Goal: Information Seeking & Learning: Learn about a topic

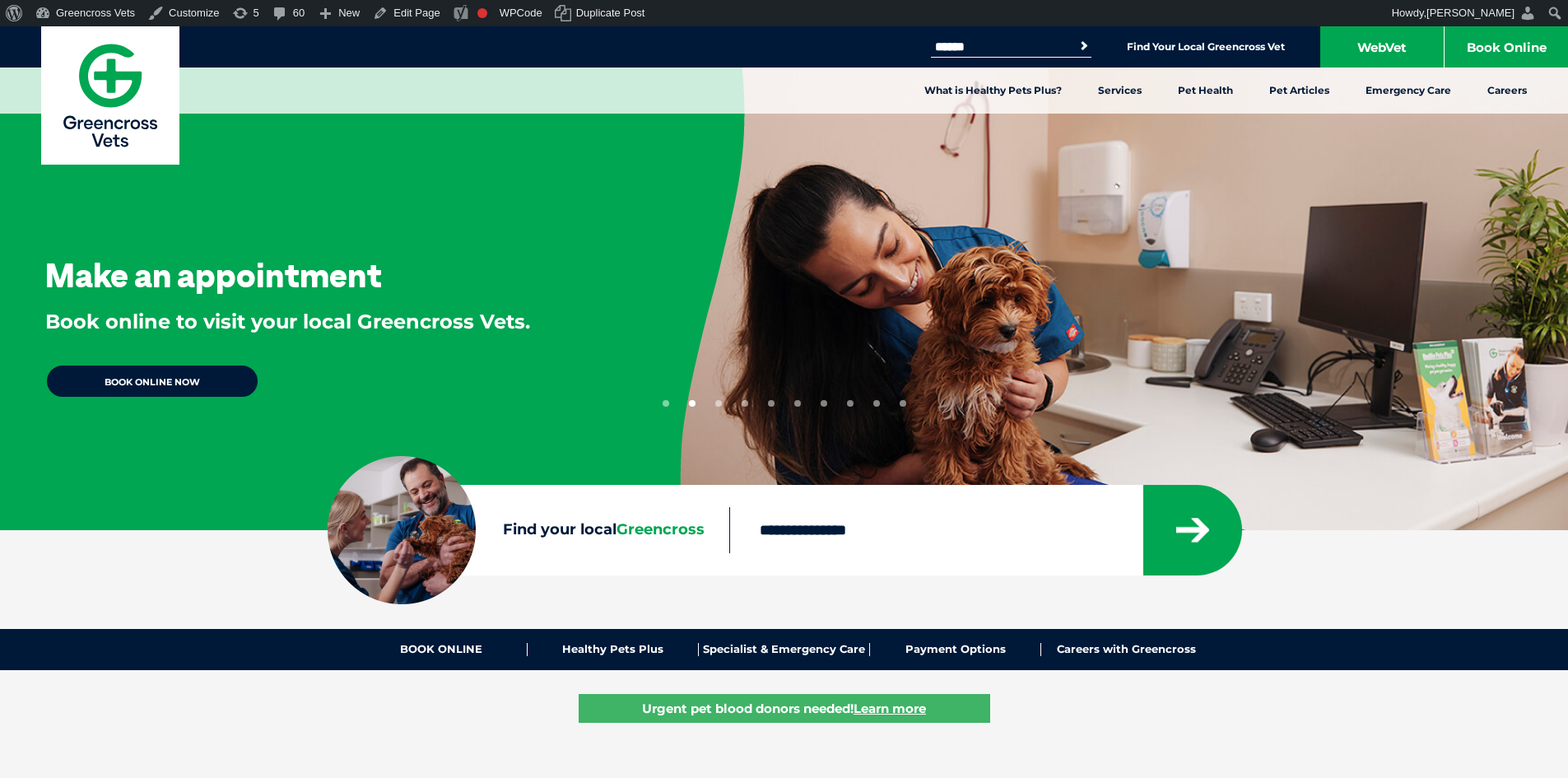
click at [717, 402] on button "3" at bounding box center [718, 403] width 7 height 7
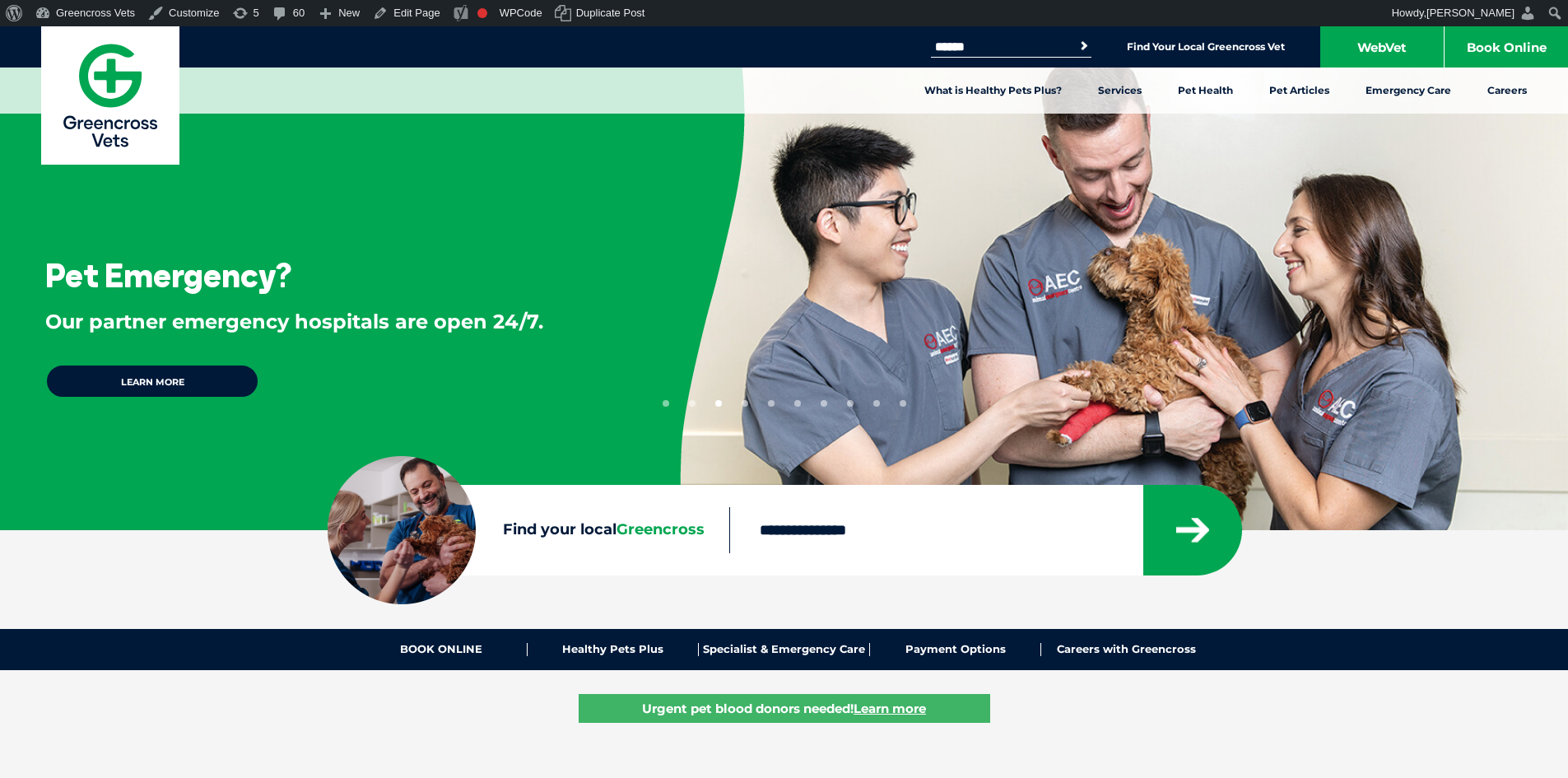
click at [745, 404] on button "4" at bounding box center [745, 403] width 7 height 7
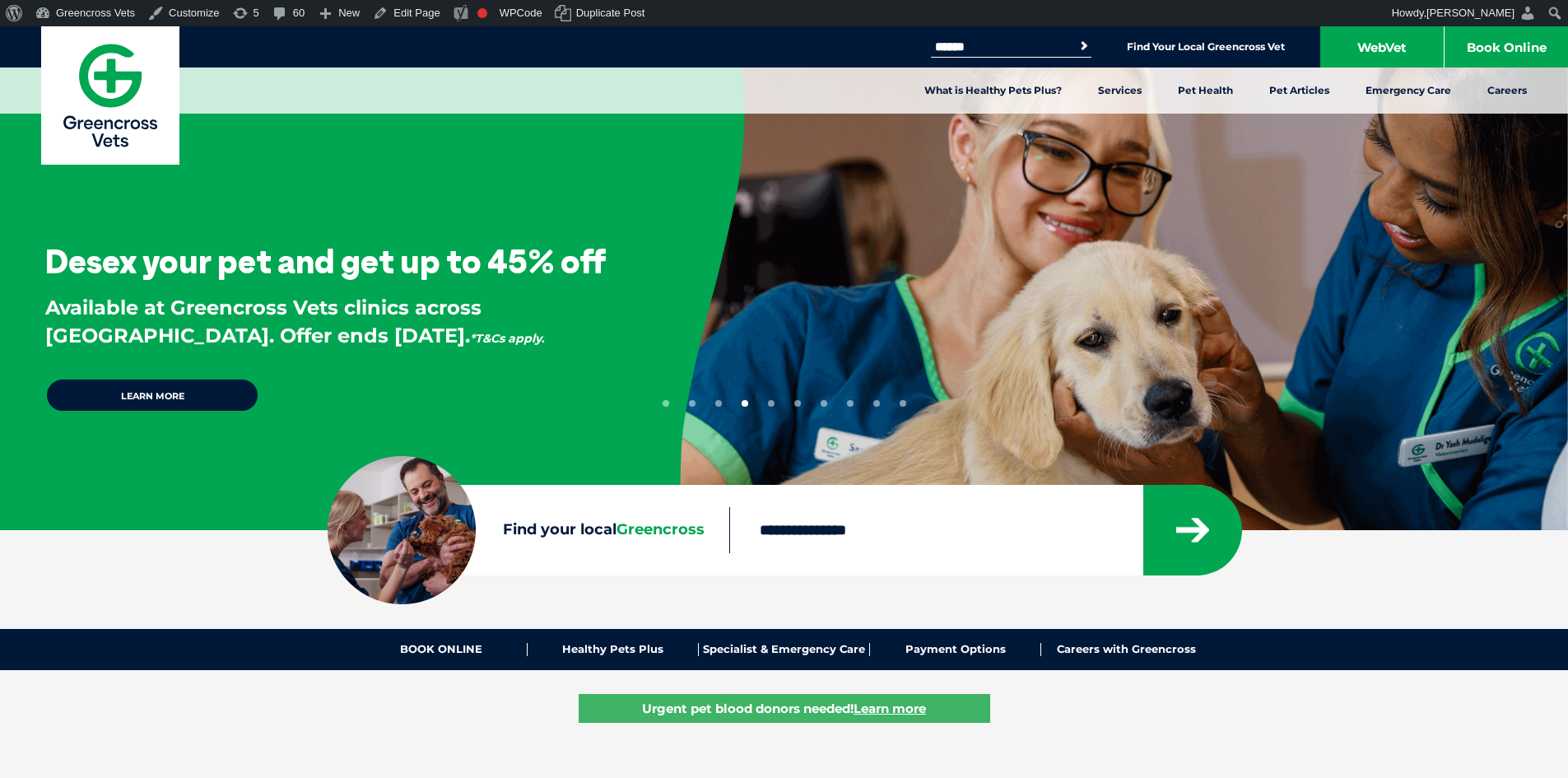
click at [158, 389] on link "Learn more" at bounding box center [152, 395] width 214 height 34
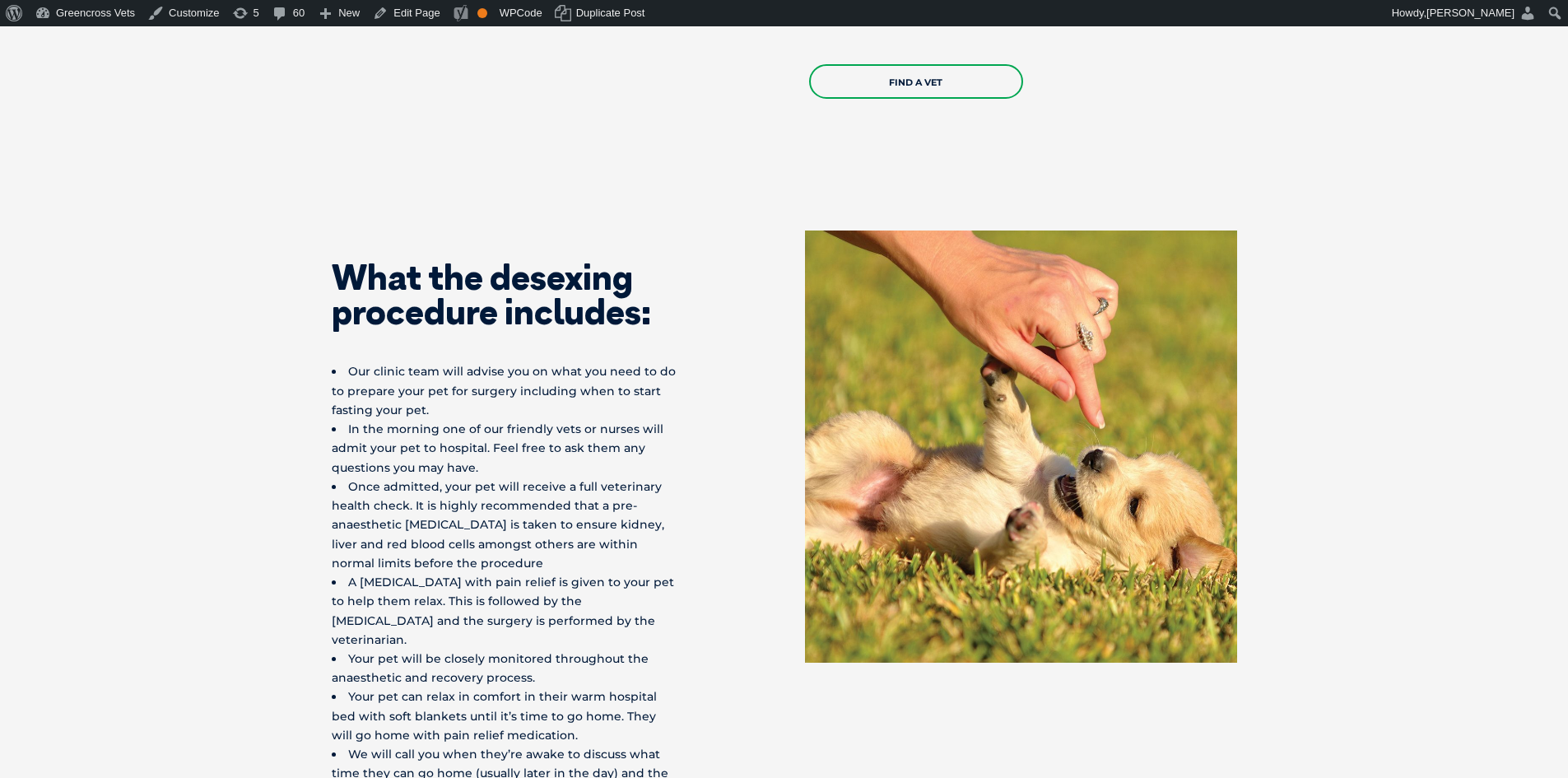
scroll to position [4279, 0]
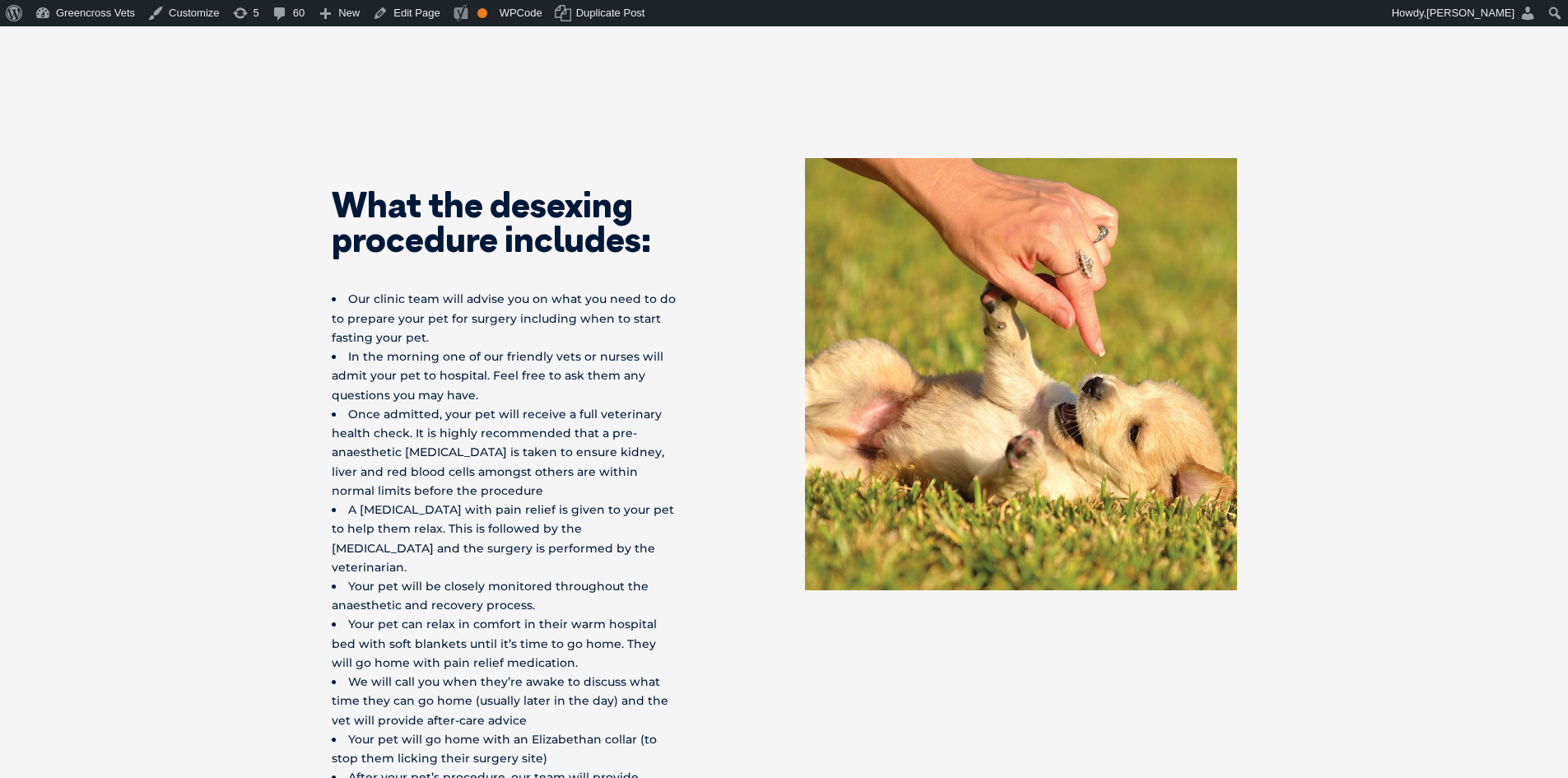
click at [339, 289] on li "Our clinic team will advise you on what you need to do to prepare your pet for …" at bounding box center [504, 318] width 346 height 57
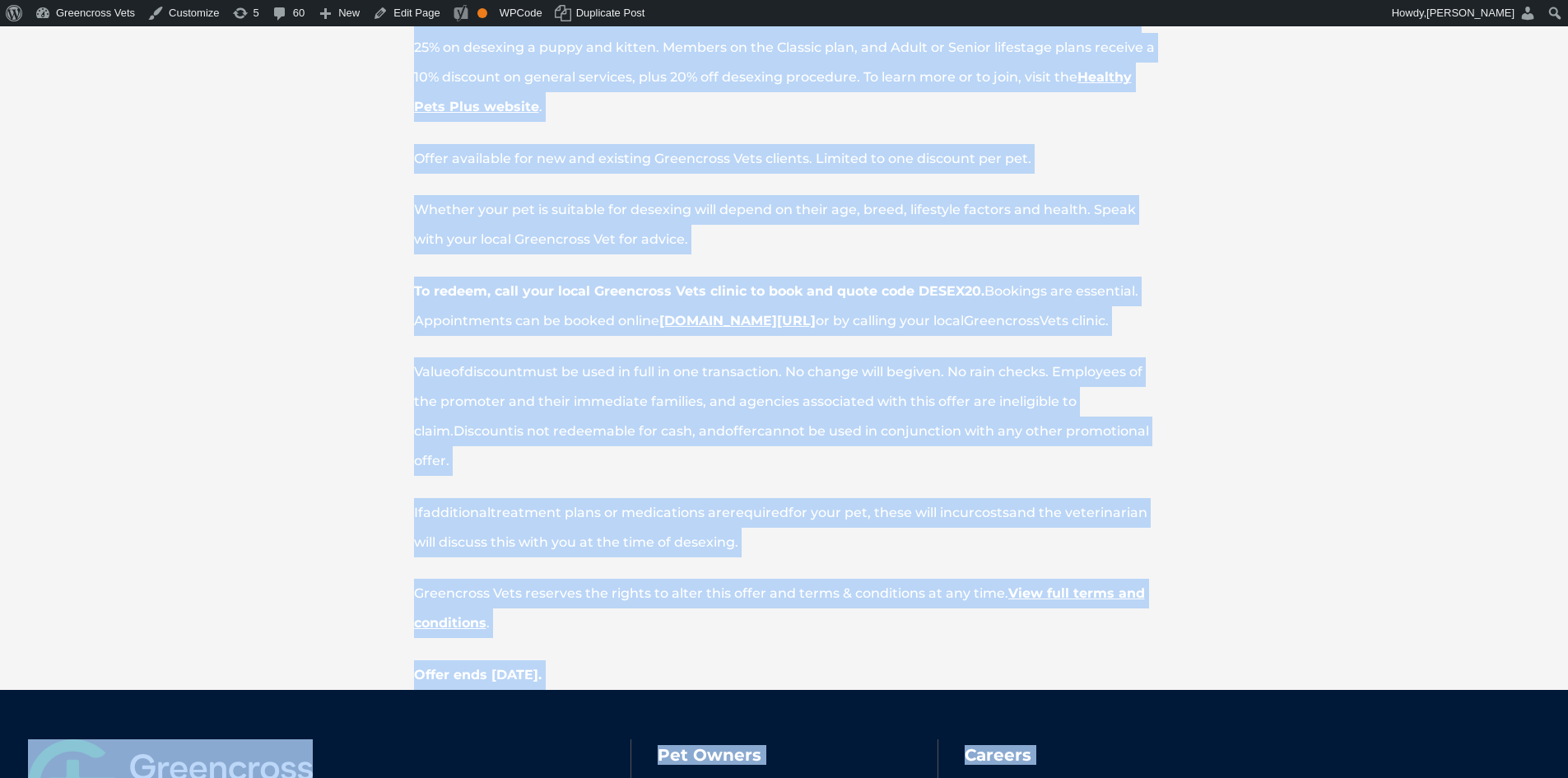
scroll to position [6537, 0]
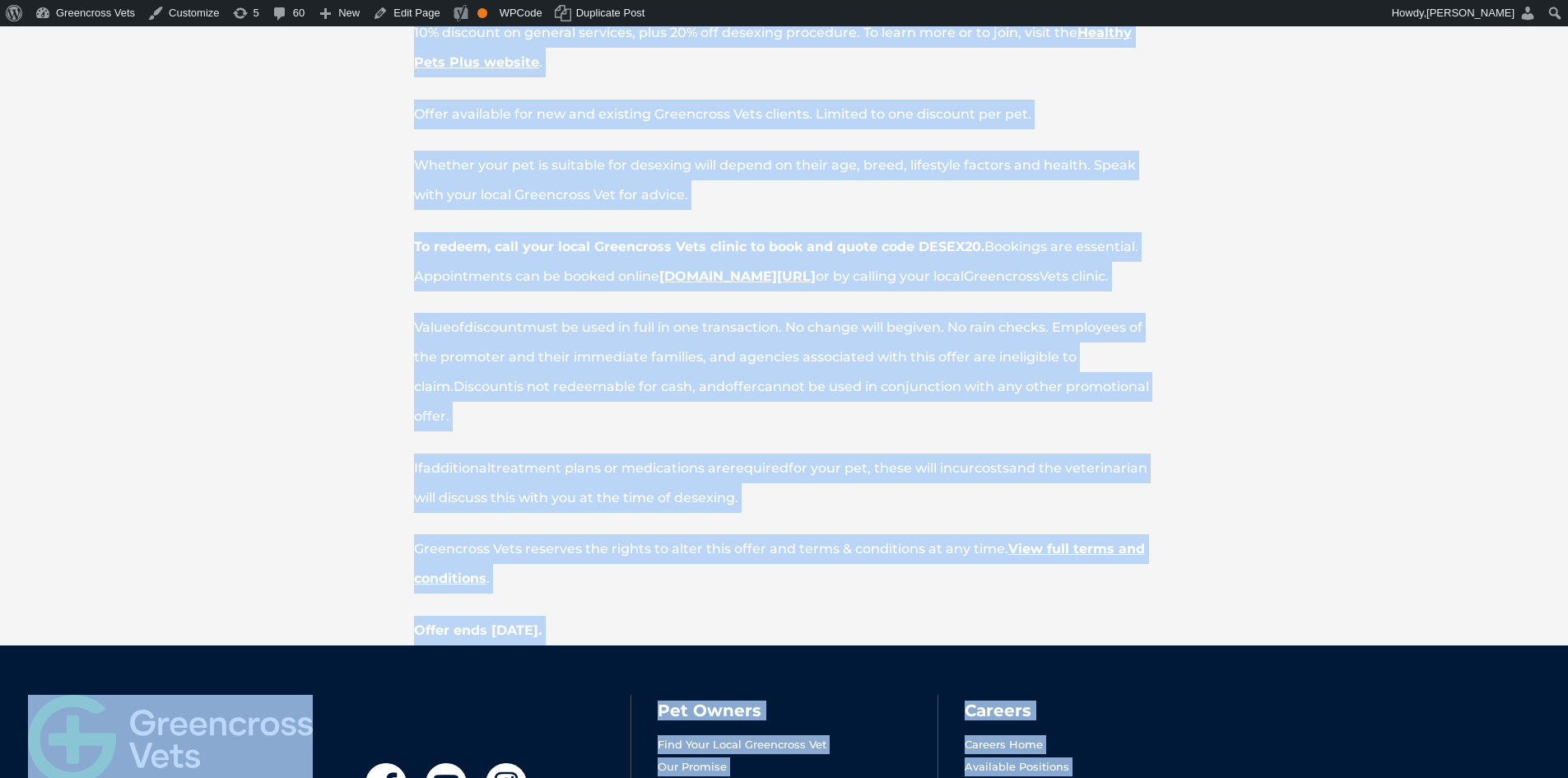
drag, startPoint x: 412, startPoint y: 128, endPoint x: 1029, endPoint y: 557, distance: 751.5
click at [1029, 557] on div "* Terms & Conditions apply. Participation in this offer is deemed acceptance of…" at bounding box center [784, 224] width 889 height 840
copy div "* Lorem & Ipsumdolor sitam. Consecteturad el sedd eiusm te incidi utlaboreet do…"
click at [316, 327] on div "* Terms & Conditions apply. Participation in this offer is deemed acceptance of…" at bounding box center [784, 224] width 1568 height 840
